Goal: Navigation & Orientation: Find specific page/section

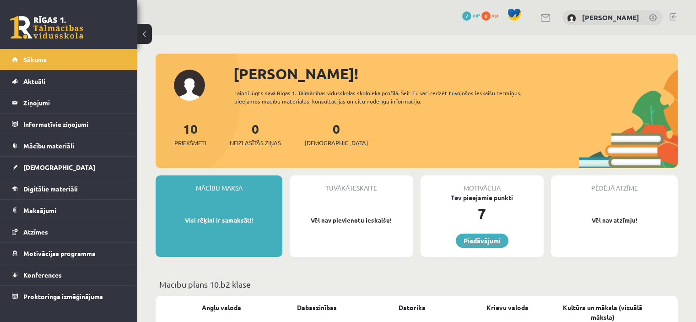
click at [500, 236] on link "Piedāvājumi" at bounding box center [482, 240] width 53 height 14
